Goal: Transaction & Acquisition: Purchase product/service

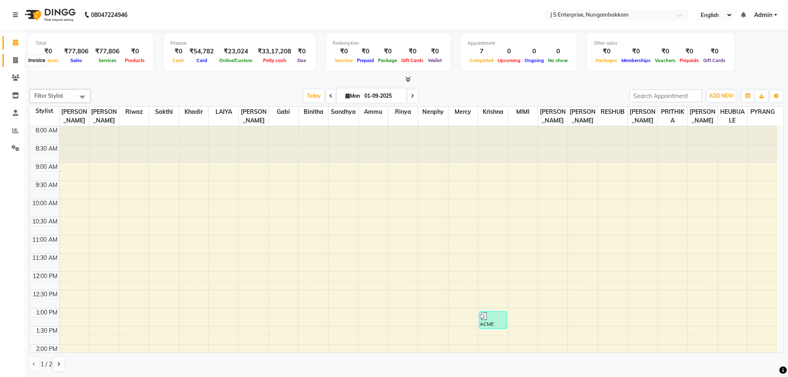
click at [13, 61] on icon at bounding box center [15, 60] width 5 height 6
select select "7359"
select select "service"
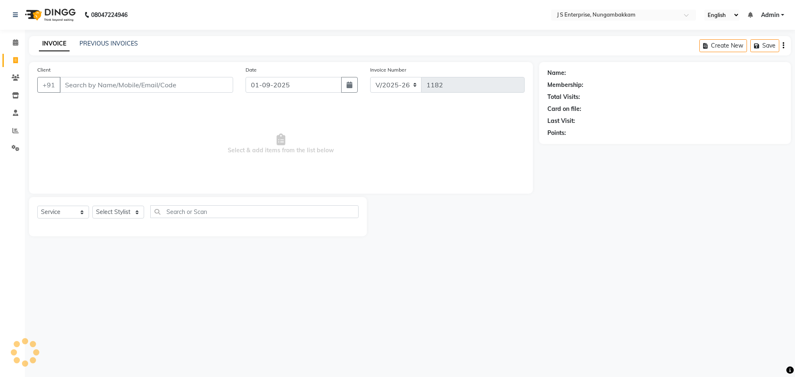
click at [91, 83] on input "Client" at bounding box center [146, 85] width 173 height 16
type input "7540027669"
click at [207, 87] on span "Add Client" at bounding box center [211, 85] width 33 height 8
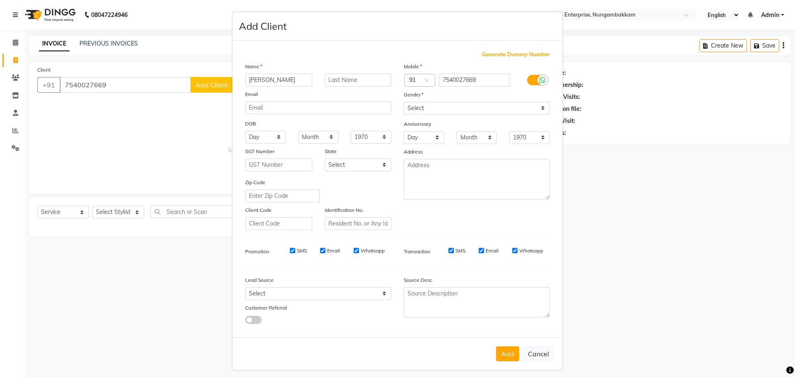
type input "[PERSON_NAME]"
click at [419, 111] on select "Select [DEMOGRAPHIC_DATA] [DEMOGRAPHIC_DATA] Other Prefer Not To Say" at bounding box center [477, 108] width 146 height 13
select select "[DEMOGRAPHIC_DATA]"
click at [404, 102] on select "Select [DEMOGRAPHIC_DATA] [DEMOGRAPHIC_DATA] Other Prefer Not To Say" at bounding box center [477, 108] width 146 height 13
click at [504, 350] on button "Add" at bounding box center [507, 353] width 23 height 15
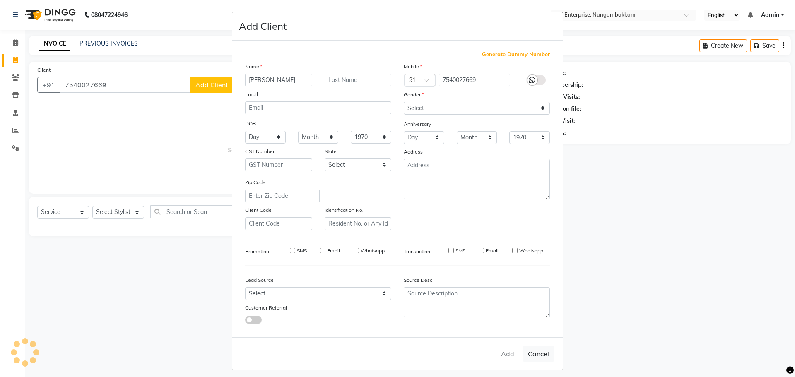
select select
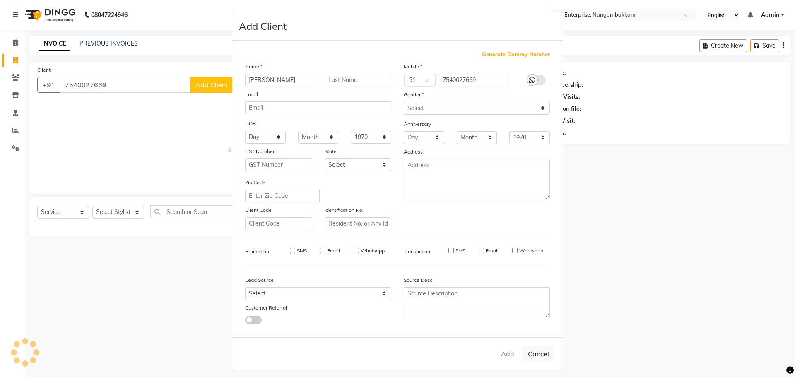
select select
checkbox input "false"
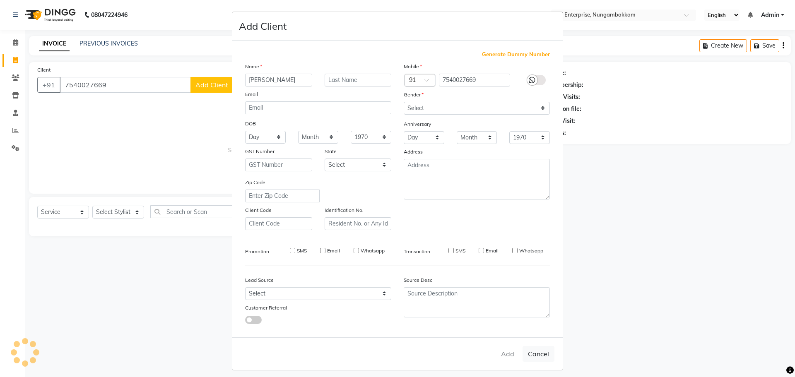
checkbox input "false"
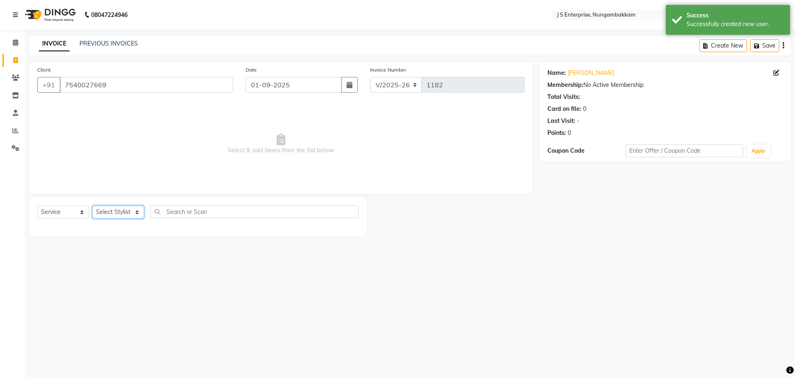
click at [135, 211] on select "Select Stylist [PERSON_NAME] [PERSON_NAME] [PERSON_NAME] [PERSON_NAME] krishna …" at bounding box center [118, 212] width 52 height 13
select select "63765"
click at [92, 206] on select "Select Stylist [PERSON_NAME] [PERSON_NAME] [PERSON_NAME] [PERSON_NAME] krishna …" at bounding box center [118, 212] width 52 height 13
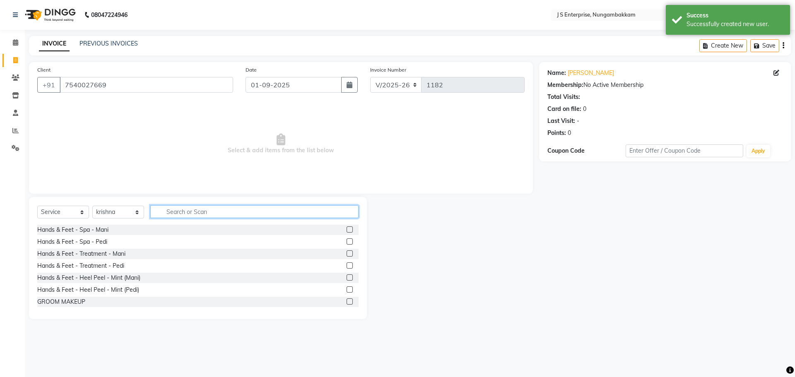
click at [186, 212] on input "text" at bounding box center [254, 211] width 208 height 13
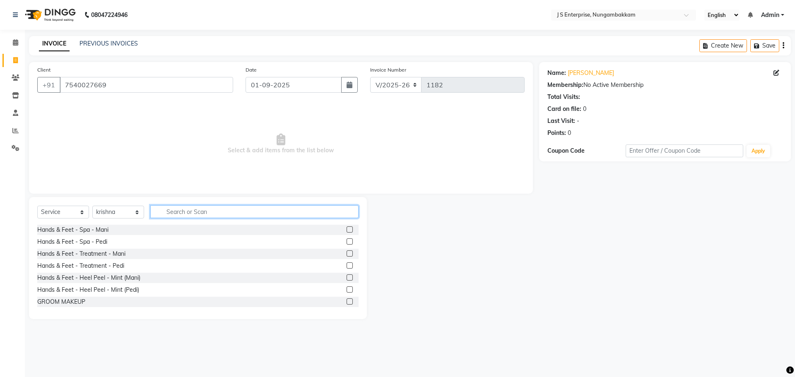
type input "B"
type input "DIRE"
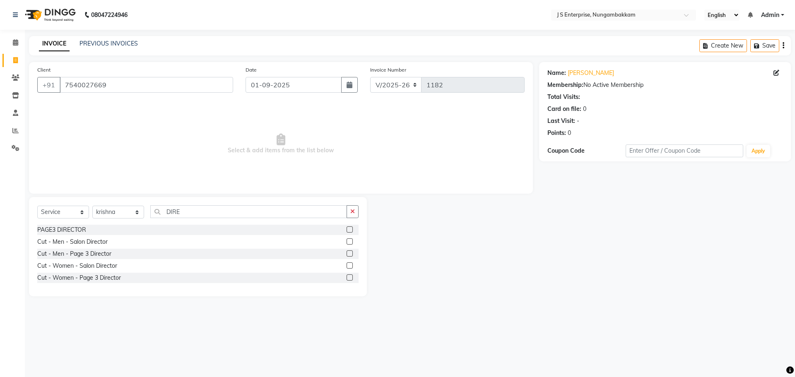
click at [349, 265] on label at bounding box center [349, 265] width 6 height 6
click at [349, 265] on input "checkbox" at bounding box center [348, 265] width 5 height 5
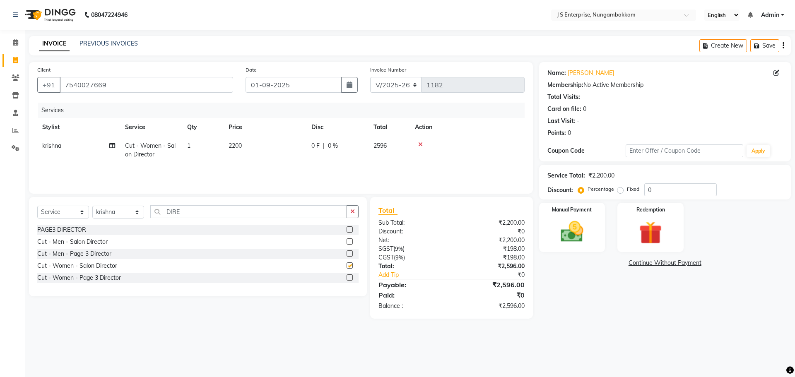
checkbox input "false"
click at [421, 144] on icon at bounding box center [420, 145] width 5 height 6
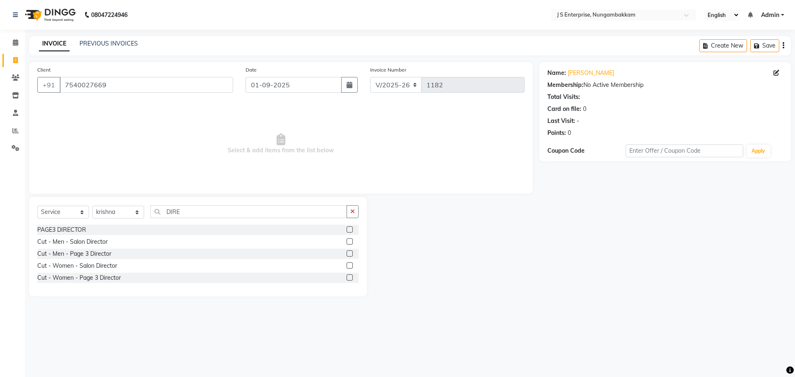
click at [349, 228] on label at bounding box center [349, 229] width 6 height 6
click at [349, 228] on input "checkbox" at bounding box center [348, 229] width 5 height 5
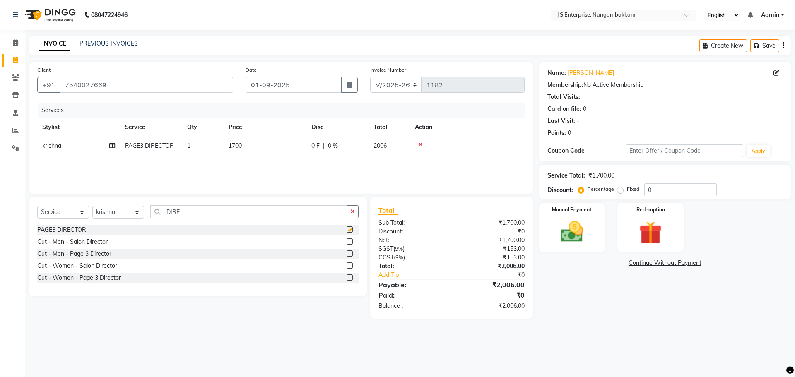
checkbox input "false"
click at [421, 143] on icon at bounding box center [420, 145] width 5 height 6
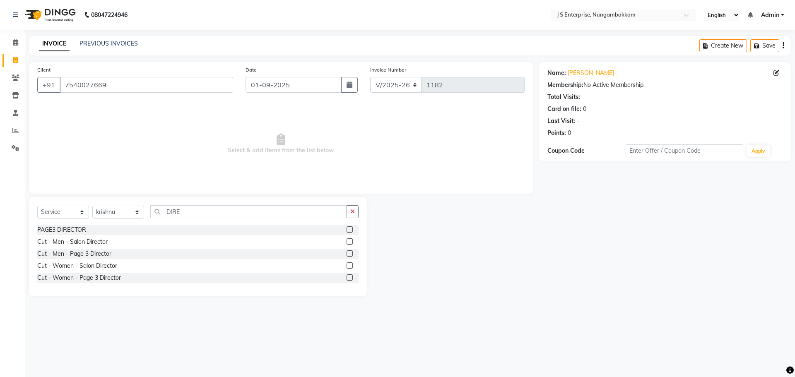
click at [350, 278] on label at bounding box center [349, 277] width 6 height 6
click at [350, 278] on input "checkbox" at bounding box center [348, 277] width 5 height 5
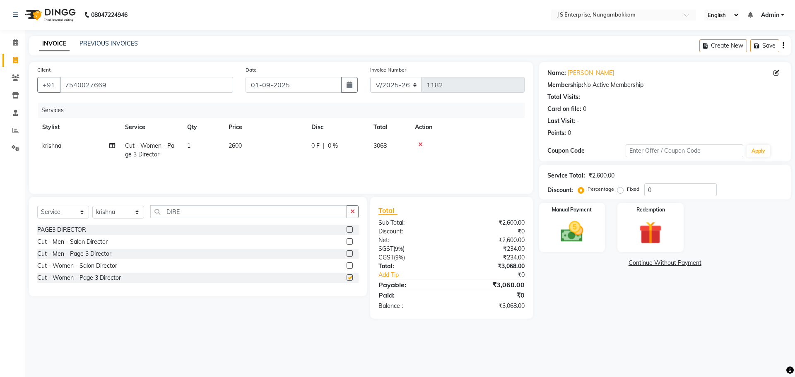
checkbox input "false"
click at [256, 144] on td "2600" at bounding box center [264, 150] width 83 height 27
select select "63765"
click at [303, 146] on input "2600" at bounding box center [303, 148] width 73 height 13
type input "2"
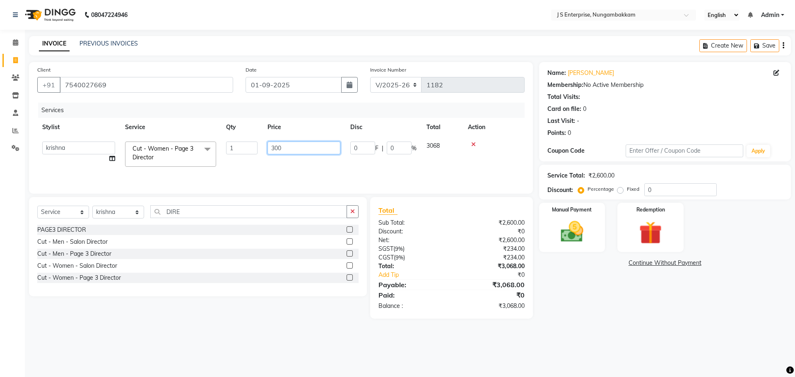
type input "3000"
click at [598, 301] on div "Name: [PERSON_NAME] Membership: No Active Membership Total Visits: Card on file…" at bounding box center [668, 190] width 258 height 257
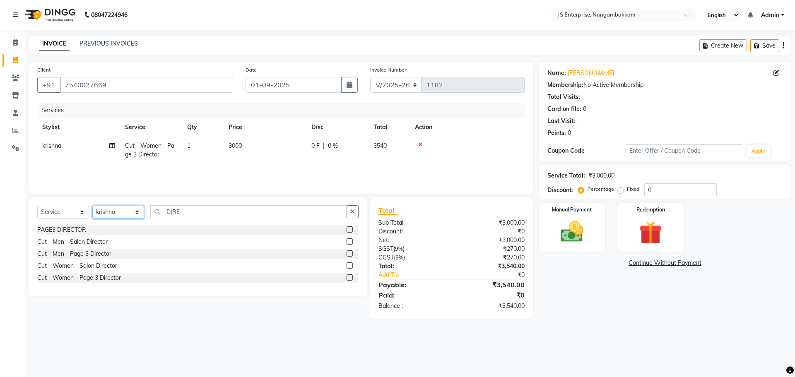
click at [135, 212] on select "Select Stylist [PERSON_NAME] [PERSON_NAME] [PERSON_NAME] [PERSON_NAME] krishna …" at bounding box center [118, 212] width 52 height 13
select select "63701"
click at [92, 206] on select "Select Stylist [PERSON_NAME] [PERSON_NAME] [PERSON_NAME] [PERSON_NAME] krishna …" at bounding box center [118, 212] width 52 height 13
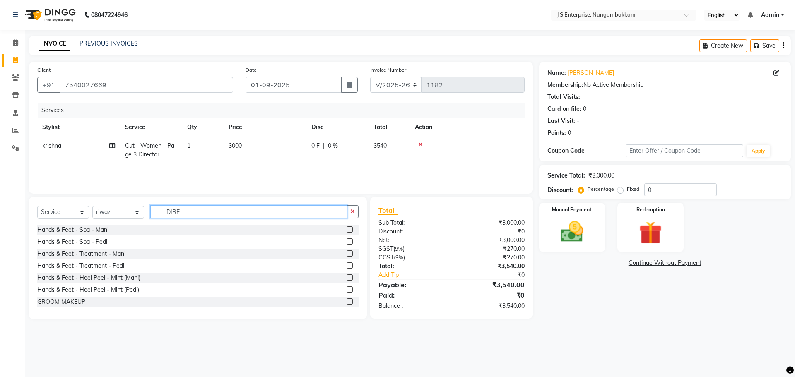
click at [182, 207] on input "DIRE" at bounding box center [248, 211] width 197 height 13
type input "D"
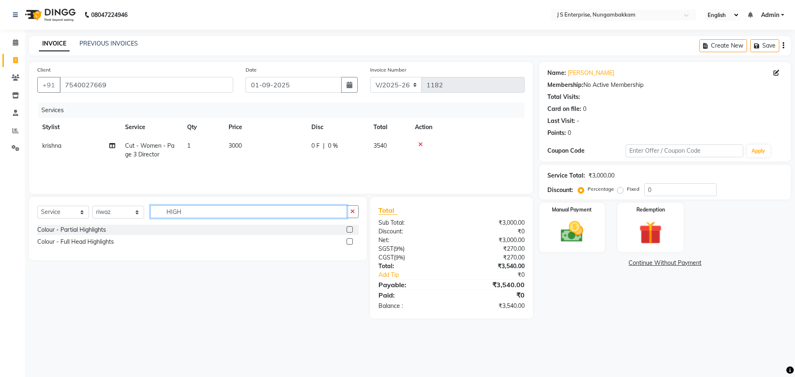
type input "HIGH"
click at [350, 228] on label at bounding box center [349, 229] width 6 height 6
click at [350, 228] on input "checkbox" at bounding box center [348, 229] width 5 height 5
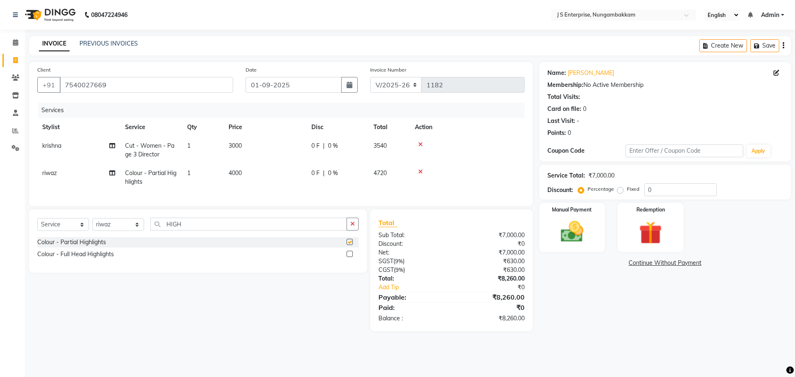
checkbox input "false"
click at [423, 171] on div at bounding box center [467, 172] width 105 height 6
click at [420, 172] on icon at bounding box center [420, 172] width 5 height 6
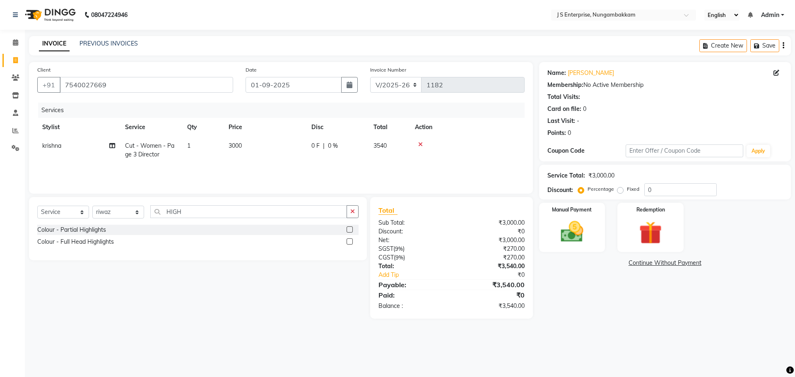
click at [348, 240] on label at bounding box center [349, 241] width 6 height 6
click at [348, 240] on input "checkbox" at bounding box center [348, 241] width 5 height 5
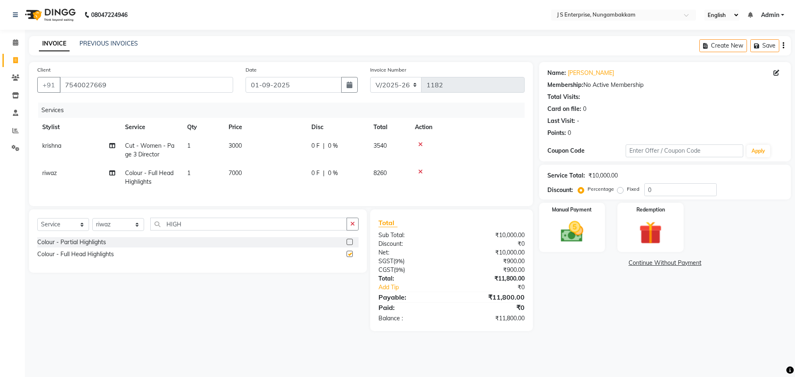
checkbox input "false"
click at [252, 172] on td "7000" at bounding box center [264, 177] width 83 height 27
select select "63701"
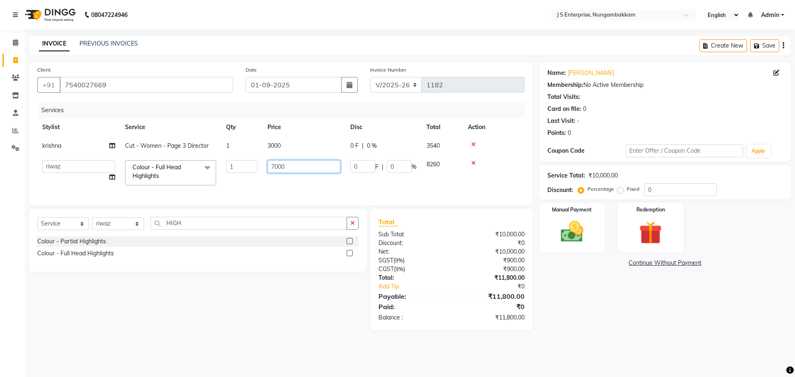
click at [287, 166] on input "7000" at bounding box center [303, 166] width 73 height 13
type input "7"
type input "10000"
click at [610, 325] on div "Name: [PERSON_NAME] Membership: No Active Membership Total Visits: Card on file…" at bounding box center [668, 196] width 258 height 268
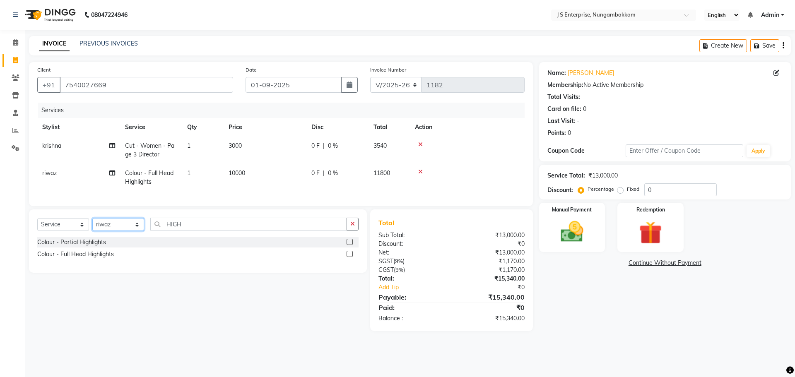
click at [137, 231] on select "Select Stylist [PERSON_NAME] [PERSON_NAME] [PERSON_NAME] [PERSON_NAME] krishna …" at bounding box center [118, 224] width 52 height 13
select select "63765"
click at [92, 224] on select "Select Stylist [PERSON_NAME] [PERSON_NAME] [PERSON_NAME] [PERSON_NAME] krishna …" at bounding box center [118, 224] width 52 height 13
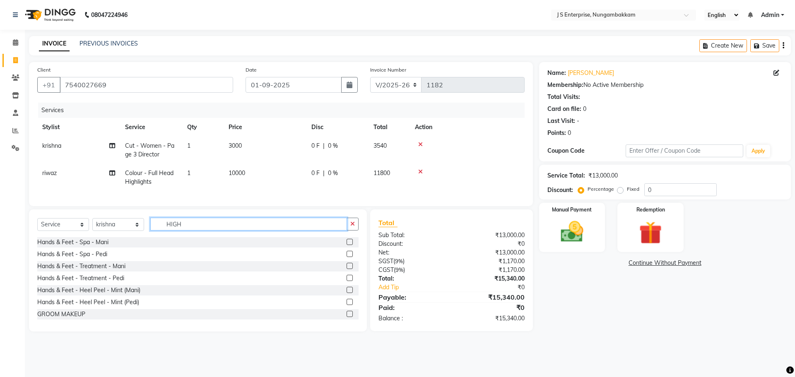
click at [185, 228] on input "HIGH" at bounding box center [248, 224] width 197 height 13
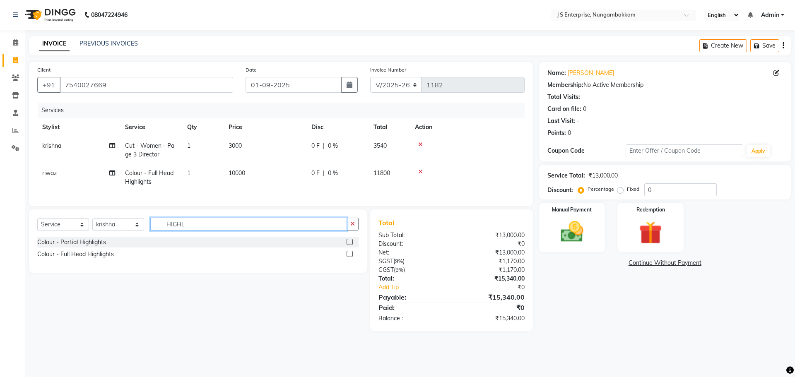
type input "HIGHL"
click at [348, 245] on label at bounding box center [349, 242] width 6 height 6
click at [348, 245] on input "checkbox" at bounding box center [348, 242] width 5 height 5
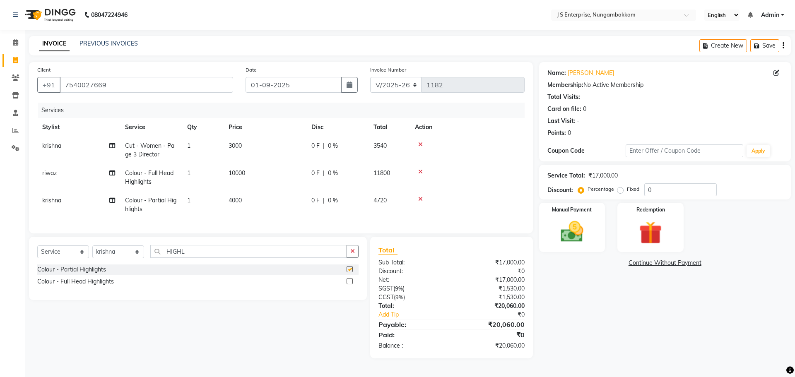
checkbox input "false"
click at [258, 200] on td "4000" at bounding box center [264, 204] width 83 height 27
select select "63765"
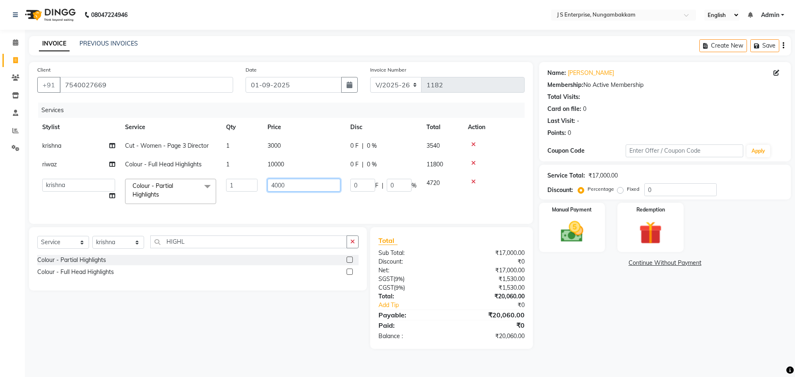
click at [294, 187] on input "4000" at bounding box center [303, 185] width 73 height 13
type input "4"
type input "3000"
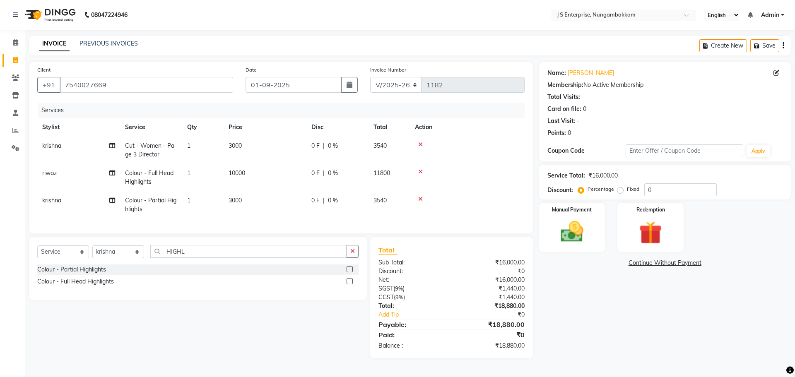
click at [585, 323] on div "Name: [PERSON_NAME] Membership: No Active Membership Total Visits: Card on file…" at bounding box center [668, 210] width 258 height 296
click at [576, 232] on img at bounding box center [571, 231] width 38 height 27
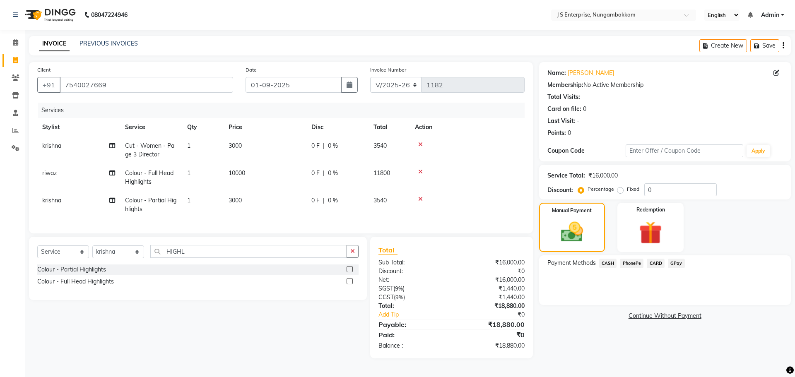
click at [652, 264] on span "CARD" at bounding box center [655, 264] width 18 height 10
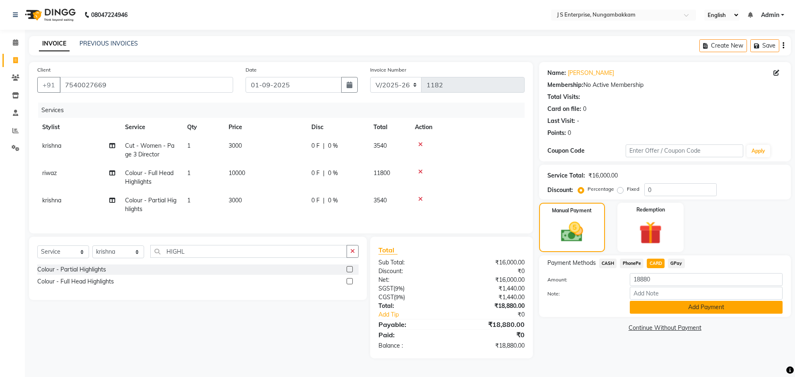
click at [666, 309] on button "Add Payment" at bounding box center [705, 307] width 153 height 13
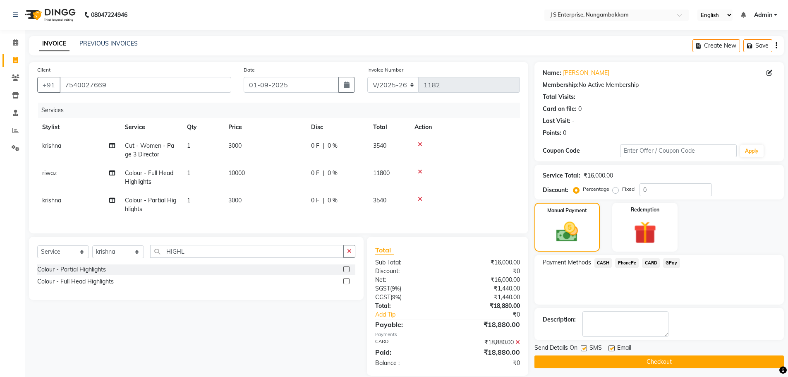
click at [656, 365] on button "Checkout" at bounding box center [660, 361] width 250 height 13
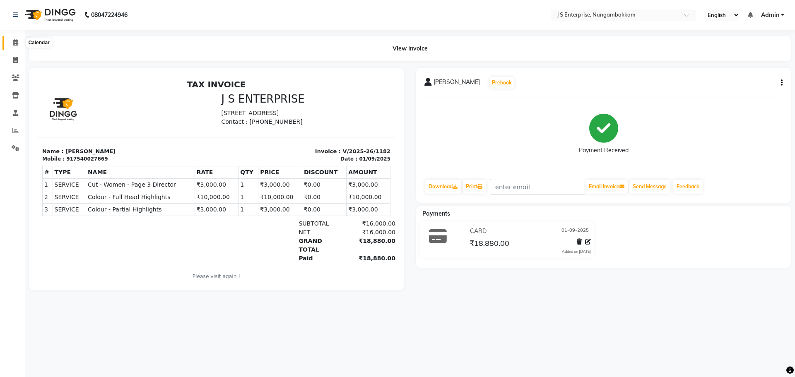
click at [19, 43] on span at bounding box center [15, 43] width 14 height 10
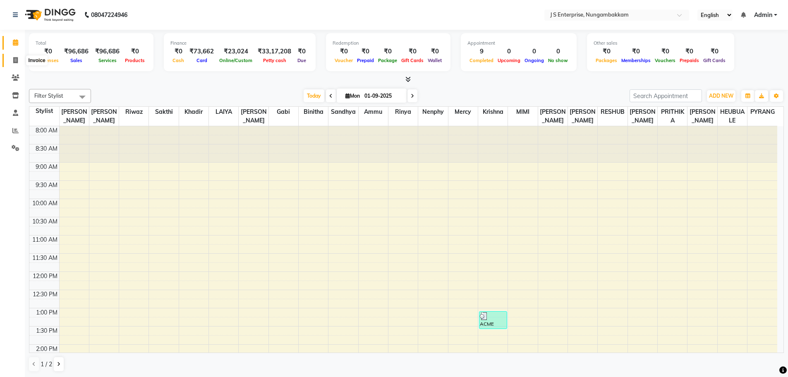
drag, startPoint x: 13, startPoint y: 60, endPoint x: 20, endPoint y: 66, distance: 9.4
click at [14, 60] on icon at bounding box center [15, 60] width 5 height 6
select select "service"
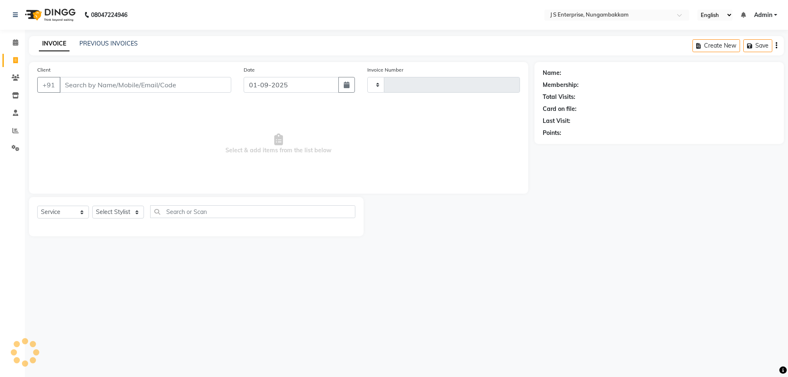
type input "1183"
select select "7359"
click at [89, 80] on input "Client" at bounding box center [146, 85] width 173 height 16
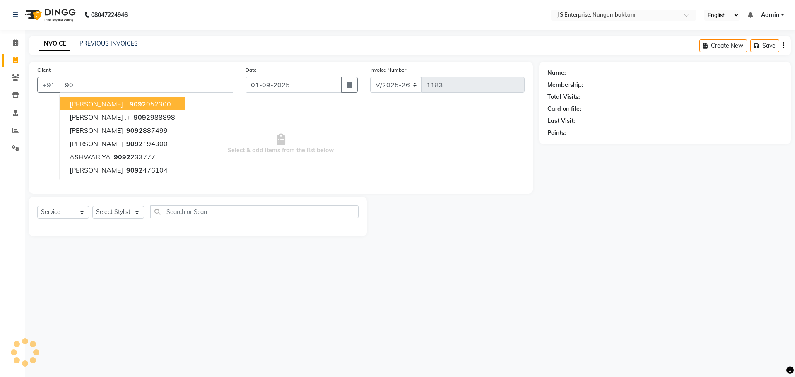
type input "9"
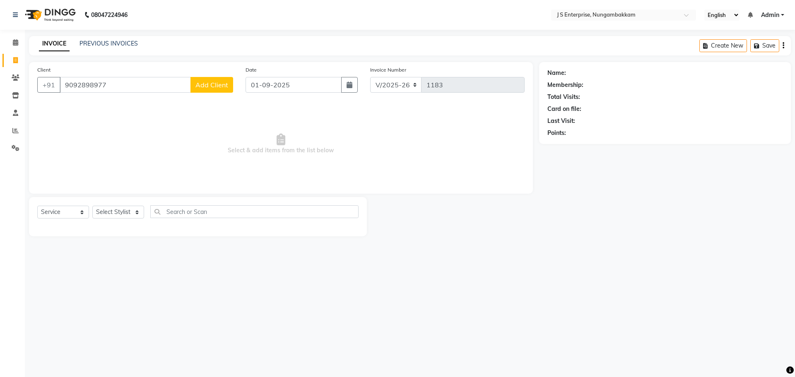
type input "9092898977"
click at [204, 87] on span "Add Client" at bounding box center [211, 85] width 33 height 8
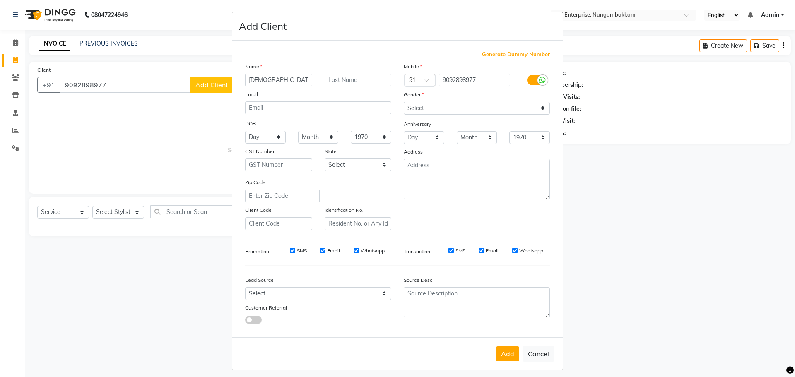
type input "[DEMOGRAPHIC_DATA]"
click at [408, 108] on select "Select [DEMOGRAPHIC_DATA] [DEMOGRAPHIC_DATA] Other Prefer Not To Say" at bounding box center [477, 108] width 146 height 13
select select "[DEMOGRAPHIC_DATA]"
click at [404, 102] on select "Select [DEMOGRAPHIC_DATA] [DEMOGRAPHIC_DATA] Other Prefer Not To Say" at bounding box center [477, 108] width 146 height 13
click at [512, 354] on button "Add" at bounding box center [507, 353] width 23 height 15
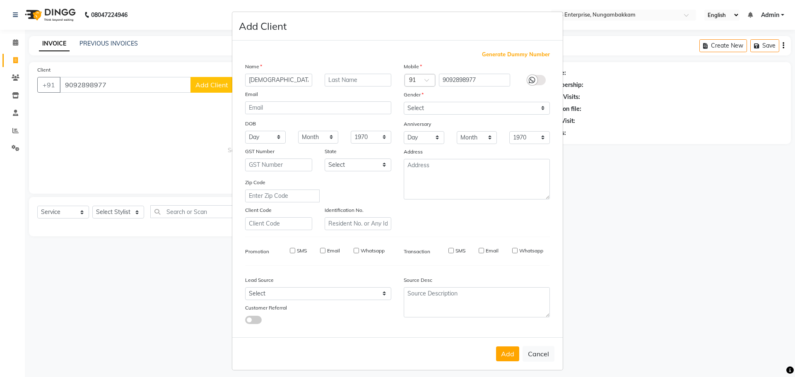
select select
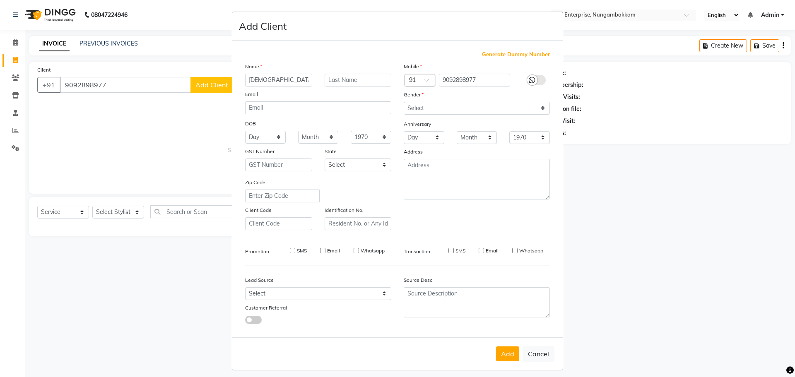
select select
checkbox input "false"
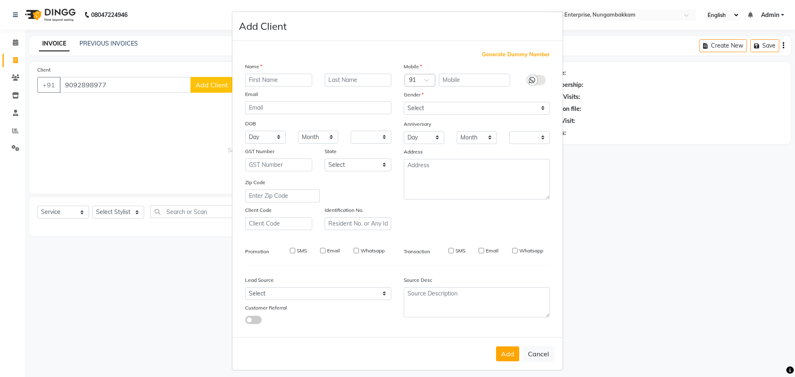
checkbox input "false"
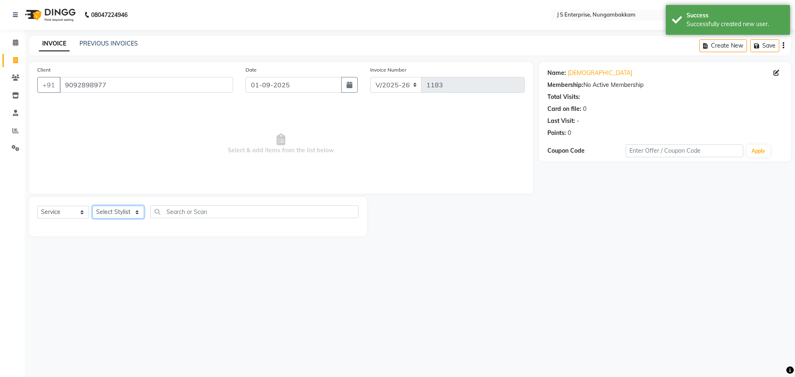
click at [134, 211] on select "Select Stylist [PERSON_NAME] [PERSON_NAME] [PERSON_NAME] [PERSON_NAME] krishna …" at bounding box center [118, 212] width 52 height 13
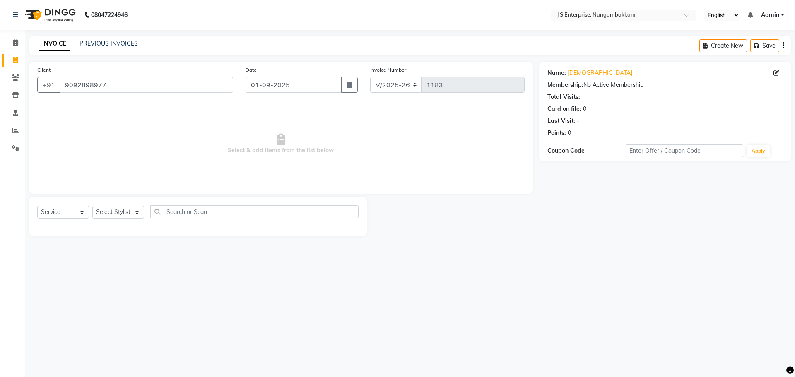
click at [379, 283] on div "08047224946 Select Location × J S Enterprise, Nungambakkam English ENGLISH Espa…" at bounding box center [397, 188] width 795 height 377
click at [359, 279] on div "08047224946 Select Location × J S Enterprise, Nungambakkam English ENGLISH Espa…" at bounding box center [397, 188] width 795 height 377
click at [135, 211] on select "Select Stylist [PERSON_NAME] [PERSON_NAME] [PERSON_NAME] [PERSON_NAME] krishna …" at bounding box center [118, 212] width 52 height 13
click at [201, 255] on div "08047224946 Select Location × J S Enterprise, Nungambakkam English ENGLISH Espa…" at bounding box center [397, 188] width 795 height 377
click at [135, 213] on select "Select Stylist [PERSON_NAME] [PERSON_NAME] [PERSON_NAME] [PERSON_NAME] krishna …" at bounding box center [118, 212] width 52 height 13
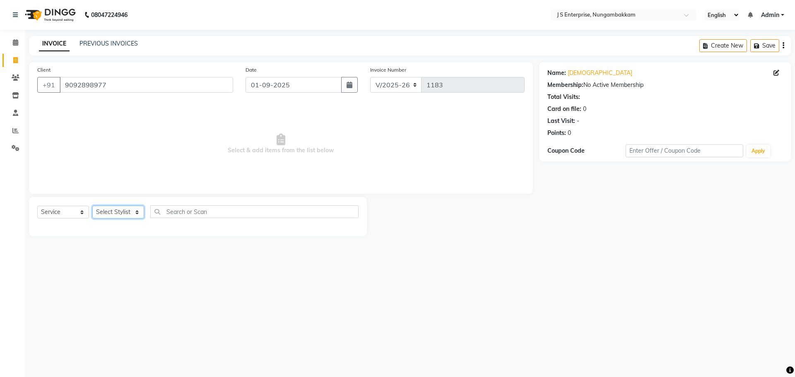
select select "63705"
click at [92, 206] on select "Select Stylist [PERSON_NAME] [PERSON_NAME] [PERSON_NAME] [PERSON_NAME] krishna …" at bounding box center [118, 212] width 52 height 13
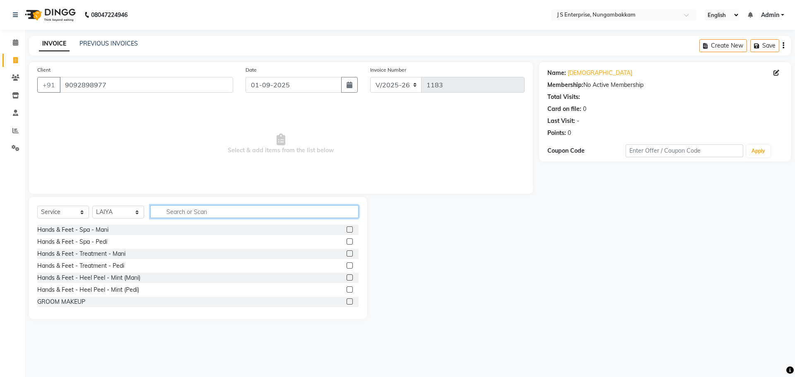
click at [188, 215] on input "text" at bounding box center [254, 211] width 208 height 13
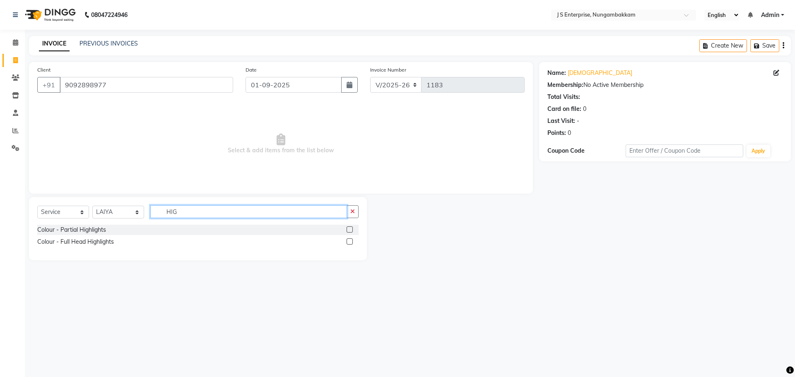
type input "HIG"
click at [351, 242] on label at bounding box center [349, 241] width 6 height 6
click at [351, 242] on input "checkbox" at bounding box center [348, 241] width 5 height 5
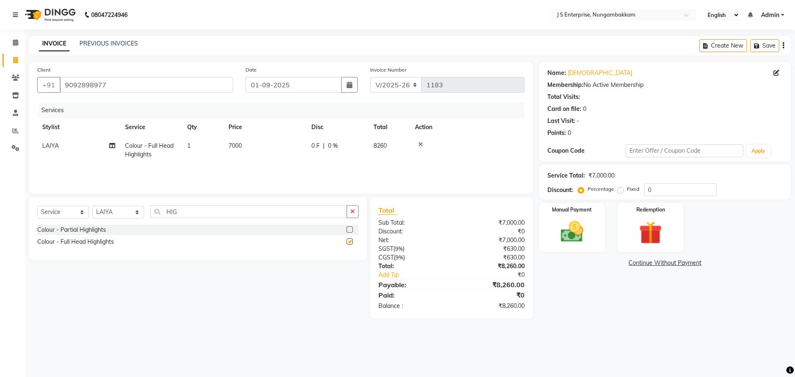
checkbox input "false"
click at [264, 147] on td "7000" at bounding box center [264, 150] width 83 height 27
select select "63705"
click at [307, 144] on input "7000" at bounding box center [303, 148] width 73 height 13
type input "7"
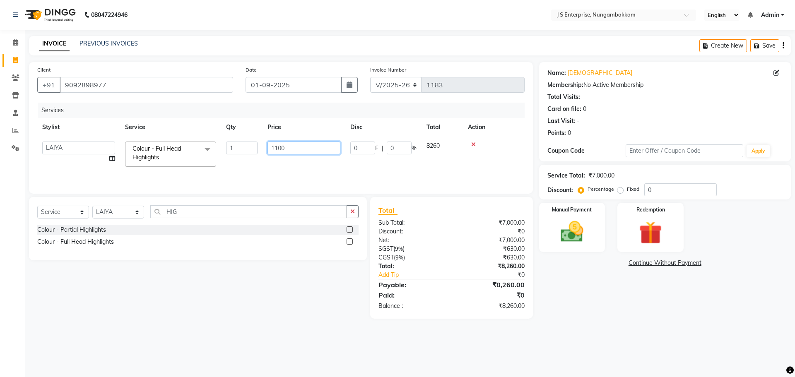
type input "11000"
click at [192, 210] on input "HIG" at bounding box center [248, 211] width 197 height 13
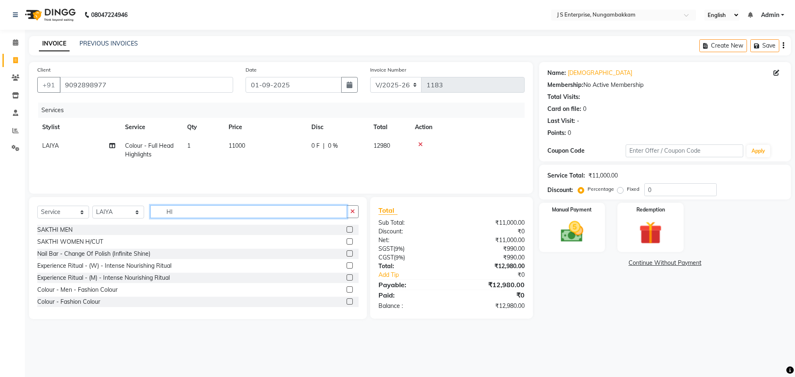
type input "H"
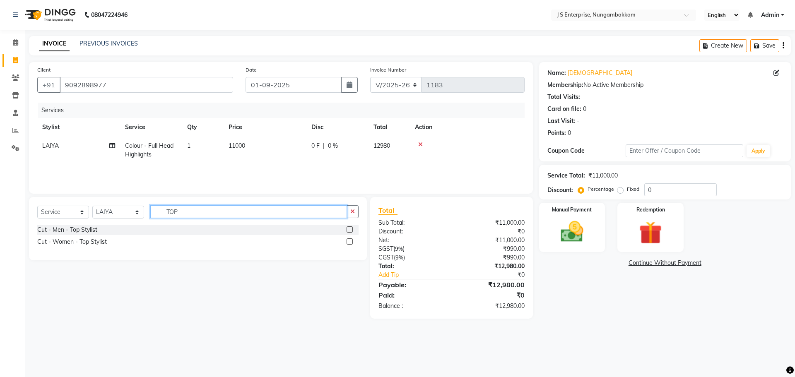
type input "TOP"
click at [347, 239] on label at bounding box center [349, 241] width 6 height 6
click at [347, 239] on input "checkbox" at bounding box center [348, 241] width 5 height 5
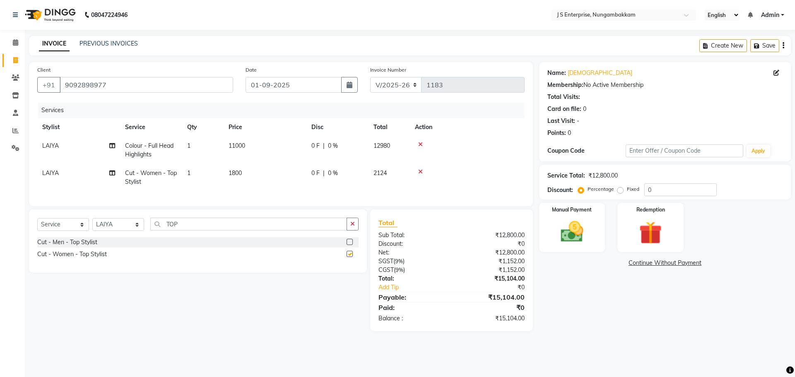
checkbox input "false"
click at [574, 233] on img at bounding box center [571, 231] width 38 height 27
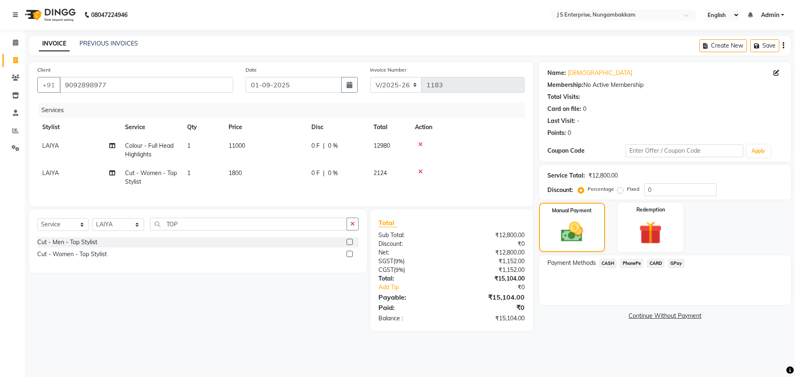
click at [608, 263] on span "CASH" at bounding box center [608, 264] width 18 height 10
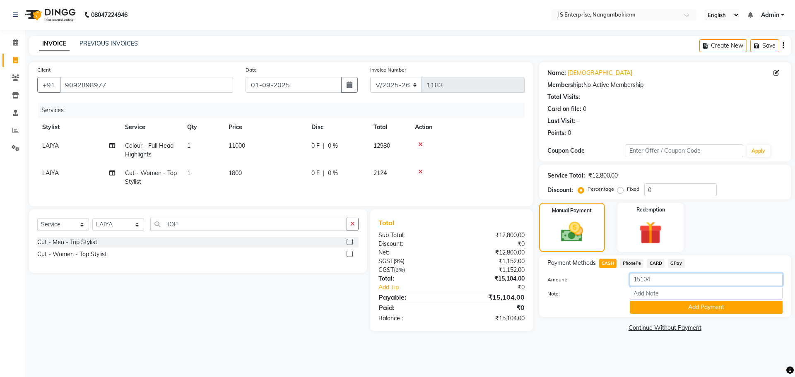
click at [658, 280] on input "15104" at bounding box center [705, 279] width 153 height 13
type input "1"
type input "10000"
click at [649, 305] on button "Add Payment" at bounding box center [705, 307] width 153 height 13
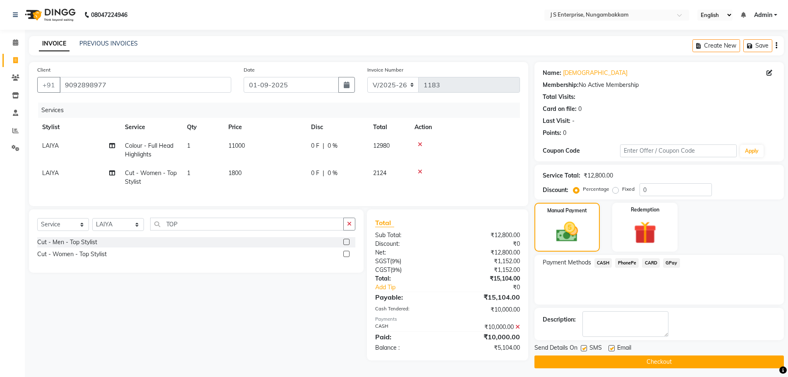
scroll to position [4, 0]
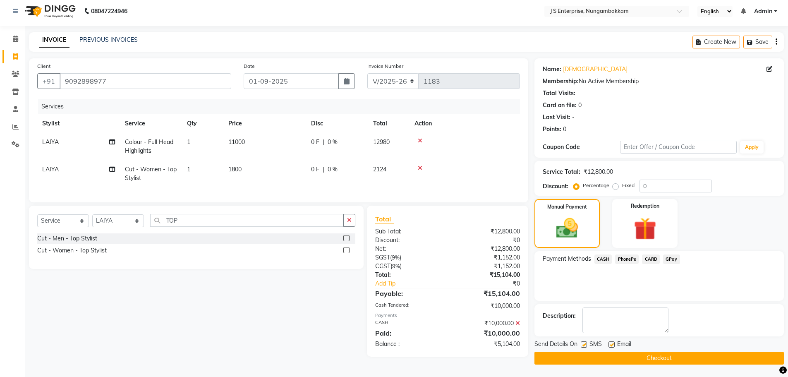
click at [608, 284] on div "Payment Methods CASH PhonePe CARD GPay" at bounding box center [660, 276] width 250 height 50
drag, startPoint x: 112, startPoint y: 78, endPoint x: 60, endPoint y: 78, distance: 52.1
click at [64, 78] on input "9092898977" at bounding box center [146, 81] width 172 height 16
click at [740, 227] on div "Manual Payment Redemption" at bounding box center [659, 223] width 262 height 49
click at [670, 258] on span "GPay" at bounding box center [671, 260] width 17 height 10
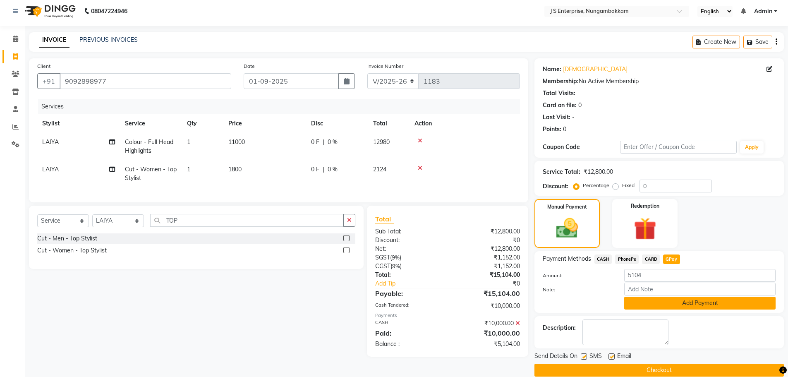
click at [644, 303] on button "Add Payment" at bounding box center [700, 303] width 151 height 13
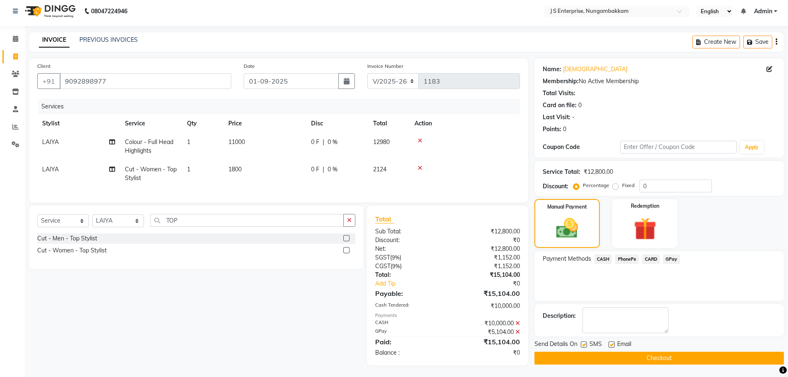
click at [617, 359] on button "Checkout" at bounding box center [660, 358] width 250 height 13
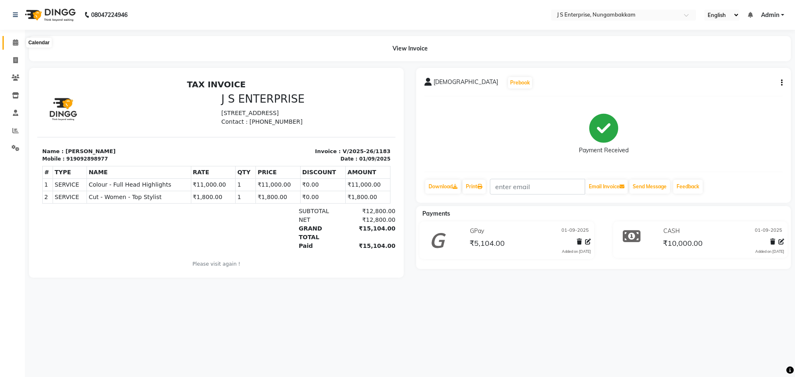
click at [17, 43] on icon at bounding box center [15, 42] width 5 height 6
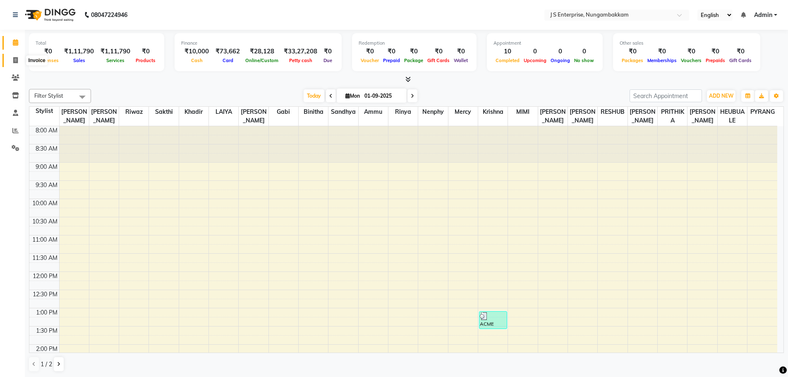
click at [18, 64] on span at bounding box center [15, 61] width 14 height 10
select select "service"
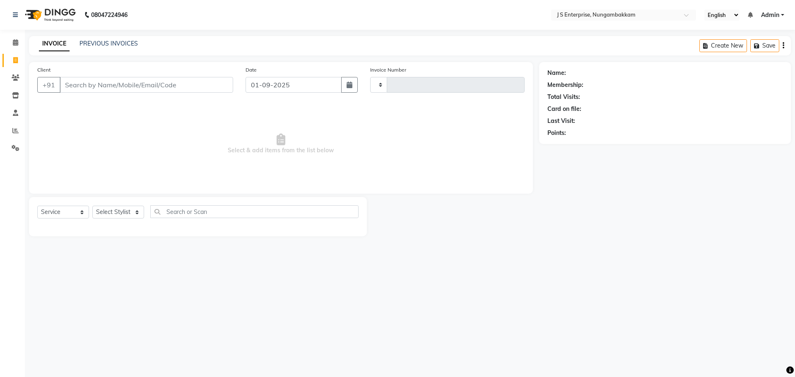
type input "1184"
select select "7359"
click at [114, 43] on link "PREVIOUS INVOICES" at bounding box center [108, 43] width 58 height 7
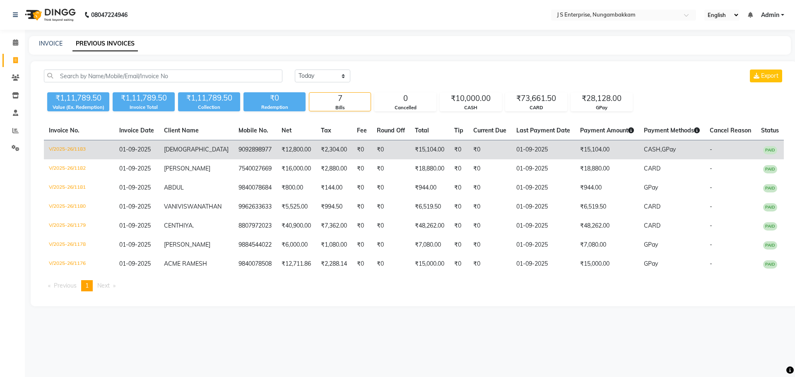
click at [665, 149] on span "GPay" at bounding box center [668, 149] width 14 height 7
